Goal: Task Accomplishment & Management: Manage account settings

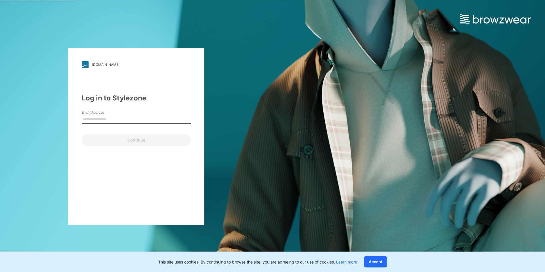
click at [100, 115] on input "Email Address" at bounding box center [136, 119] width 109 height 9
type input "**********"
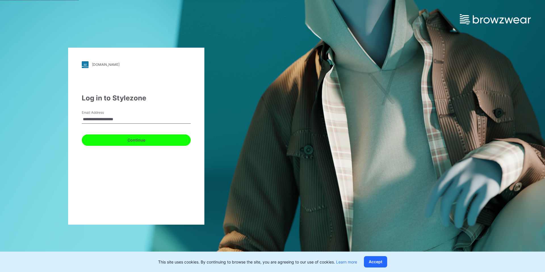
click at [119, 142] on button "Continue" at bounding box center [136, 140] width 109 height 11
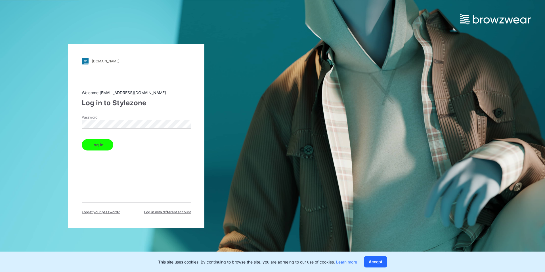
click at [82, 139] on button "Log in" at bounding box center [98, 144] width 32 height 11
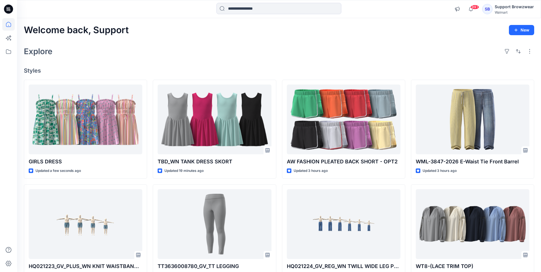
click at [488, 12] on div "SB" at bounding box center [487, 9] width 10 height 10
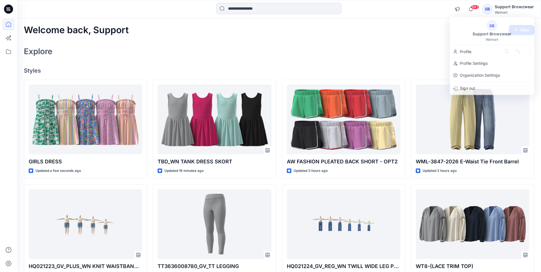
click at [375, 51] on div "Explore" at bounding box center [279, 52] width 510 height 14
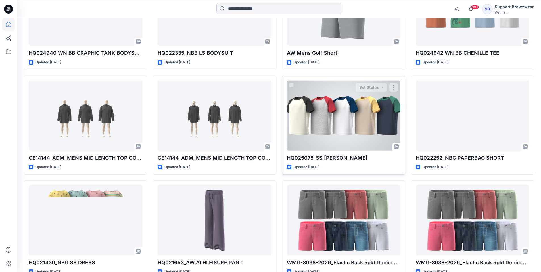
scroll to position [1370, 0]
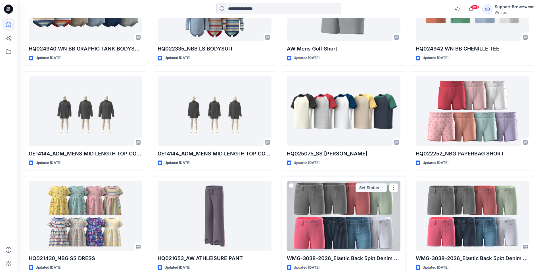
click at [366, 210] on div at bounding box center [344, 216] width 114 height 70
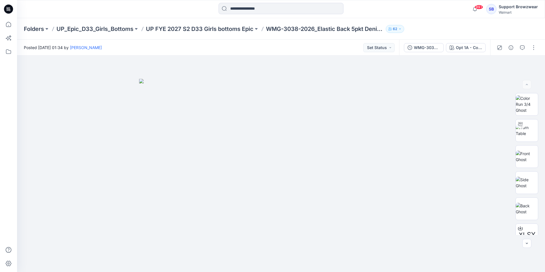
click at [505, 12] on div "Walmart" at bounding box center [518, 12] width 39 height 4
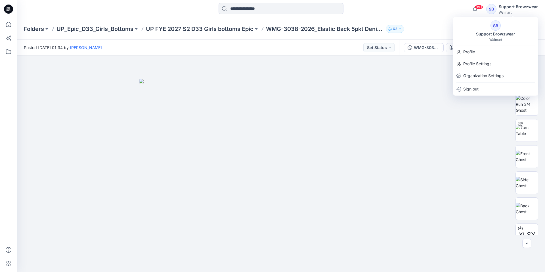
click at [491, 30] on div "SB Support Browzwear Walmart" at bounding box center [495, 30] width 85 height 21
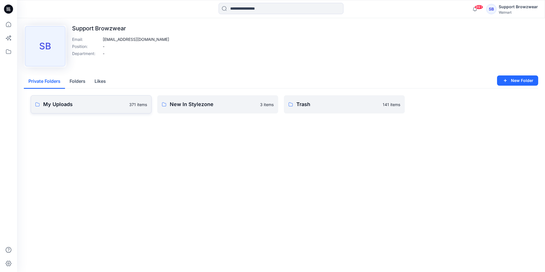
click at [85, 105] on p "My Uploads" at bounding box center [84, 104] width 83 height 8
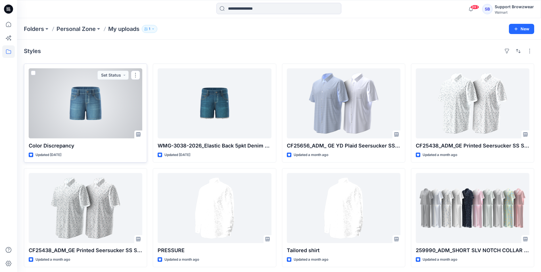
click at [104, 116] on div at bounding box center [86, 103] width 114 height 70
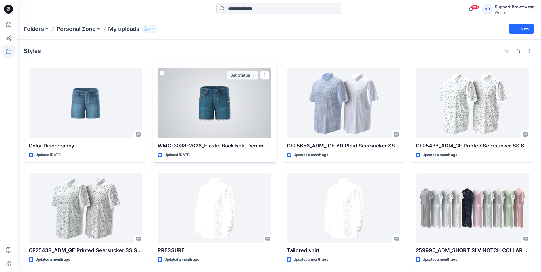
click at [206, 116] on div at bounding box center [215, 103] width 114 height 70
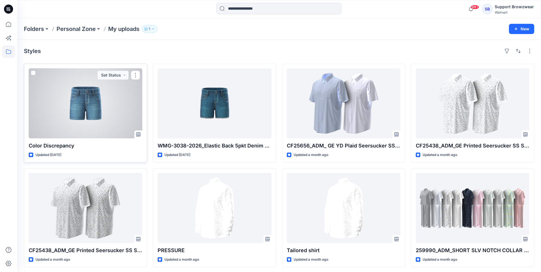
click at [104, 123] on div at bounding box center [86, 103] width 114 height 70
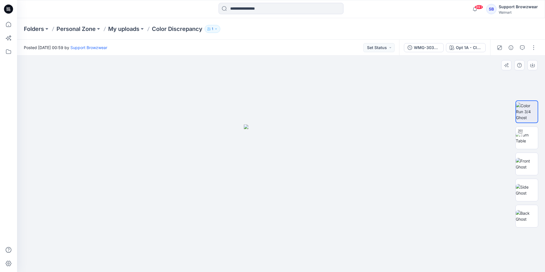
click at [307, 188] on img at bounding box center [281, 199] width 74 height 148
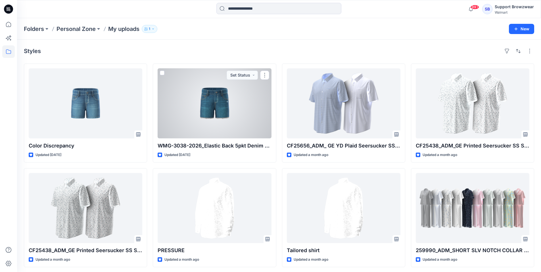
click at [221, 114] on div at bounding box center [215, 103] width 114 height 70
